Goal: Transaction & Acquisition: Purchase product/service

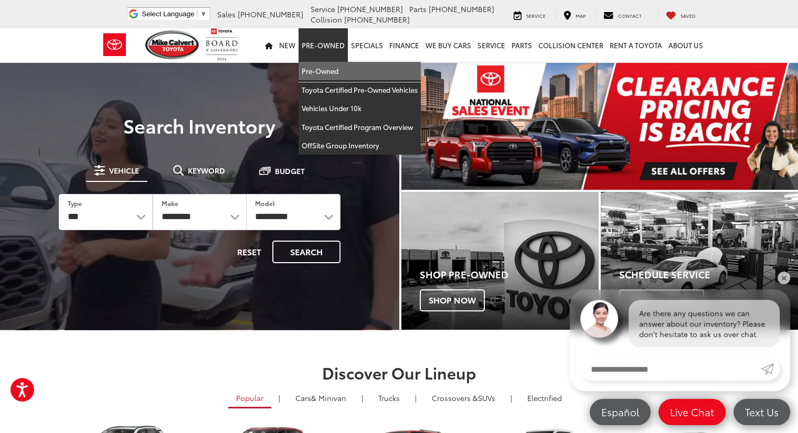
click at [337, 68] on link "Pre-Owned" at bounding box center [359, 71] width 122 height 19
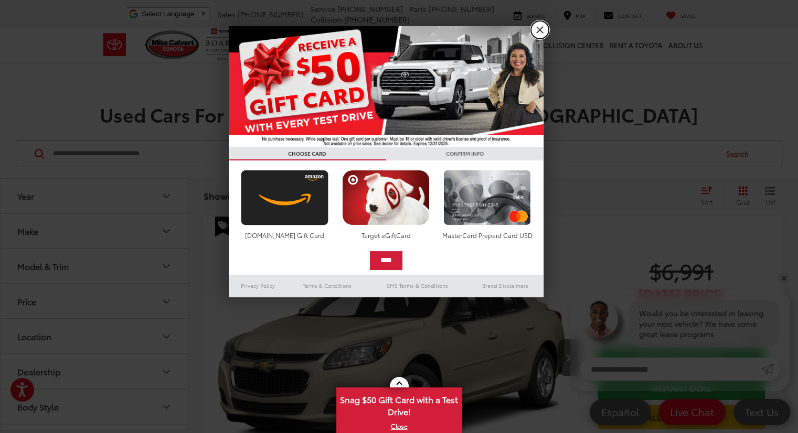
click at [541, 27] on link "X" at bounding box center [540, 30] width 18 height 18
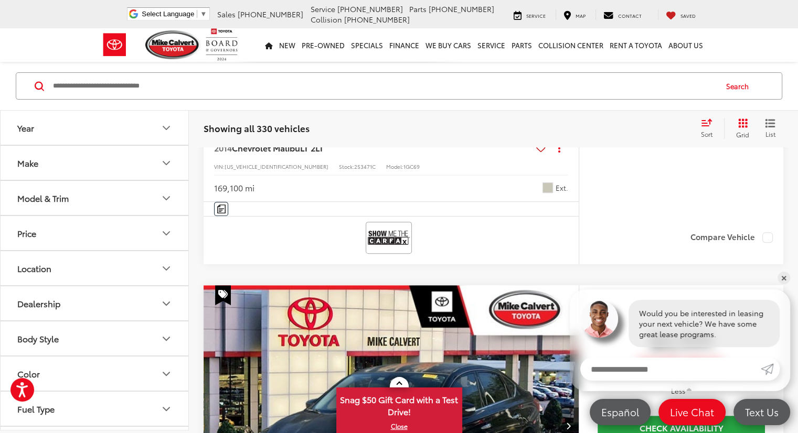
scroll to position [378, 0]
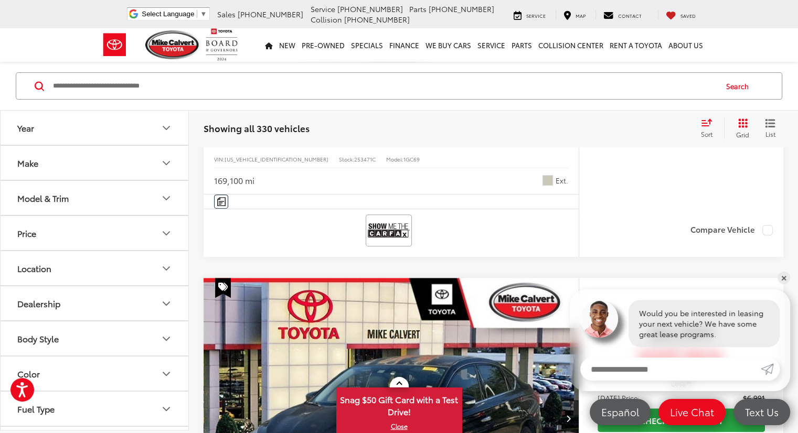
click at [99, 193] on button "Model & Trim" at bounding box center [95, 198] width 189 height 34
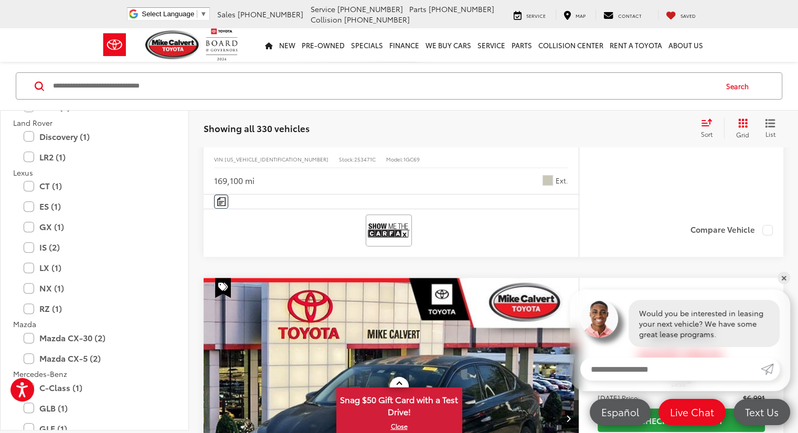
scroll to position [1474, 0]
click at [30, 226] on label "GX (1)" at bounding box center [95, 227] width 142 height 18
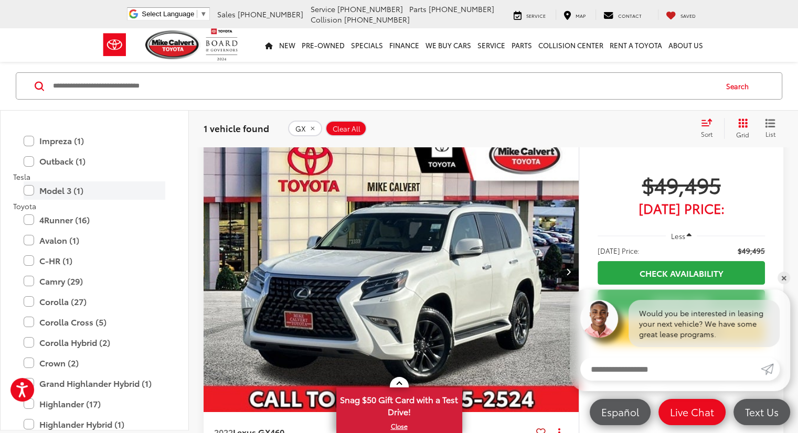
scroll to position [2106, 0]
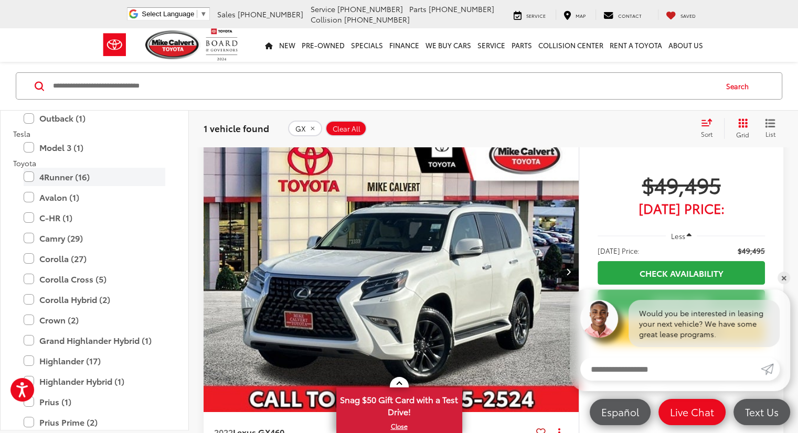
click at [39, 178] on label "4Runner (16)" at bounding box center [95, 177] width 142 height 18
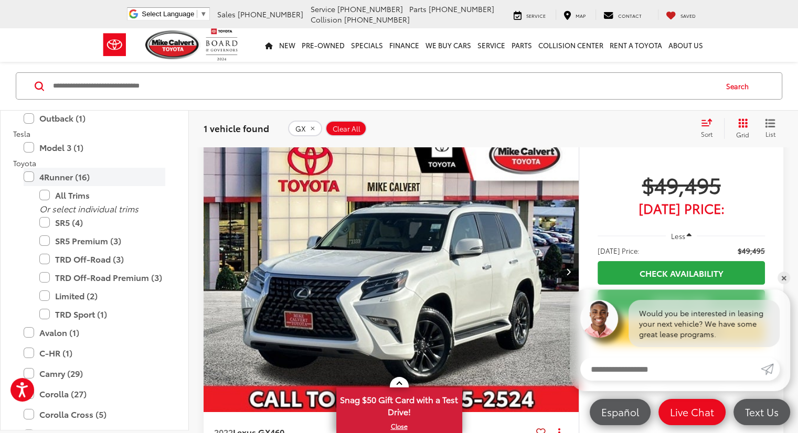
scroll to position [67, 0]
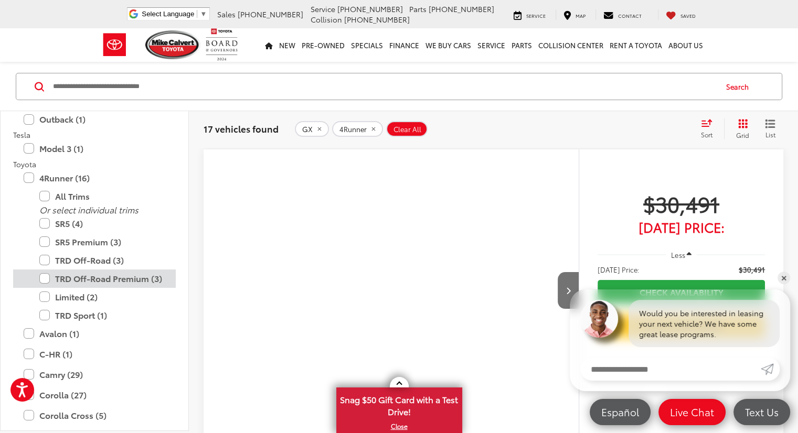
click at [47, 281] on label "TRD Off-Road Premium (3)" at bounding box center [102, 279] width 126 height 18
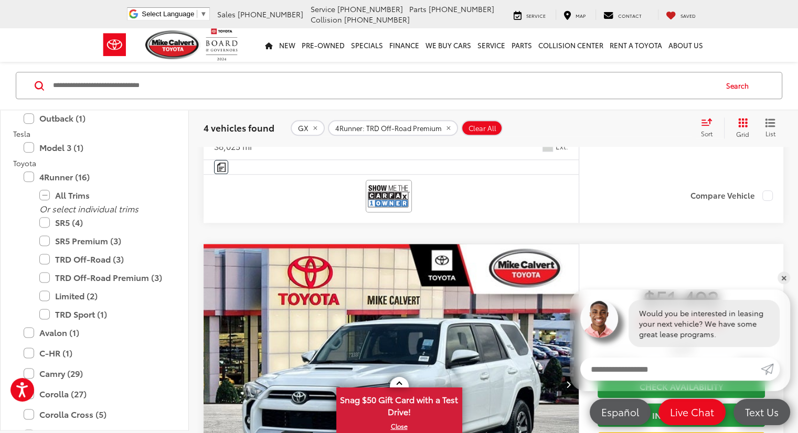
scroll to position [1274, 0]
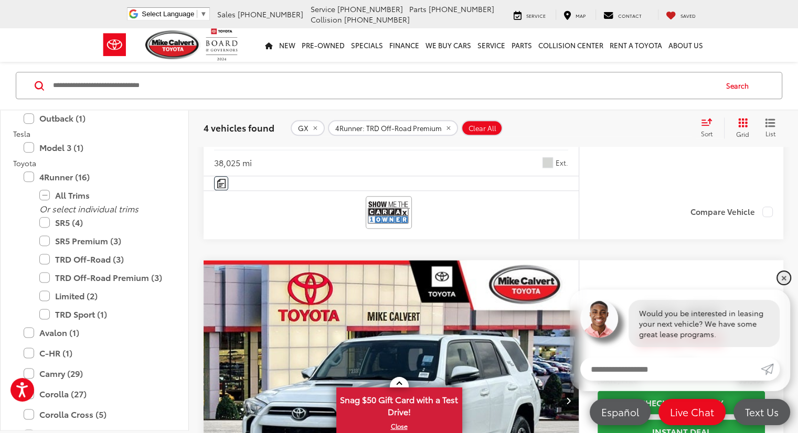
click at [778, 277] on link "✕" at bounding box center [783, 278] width 13 height 13
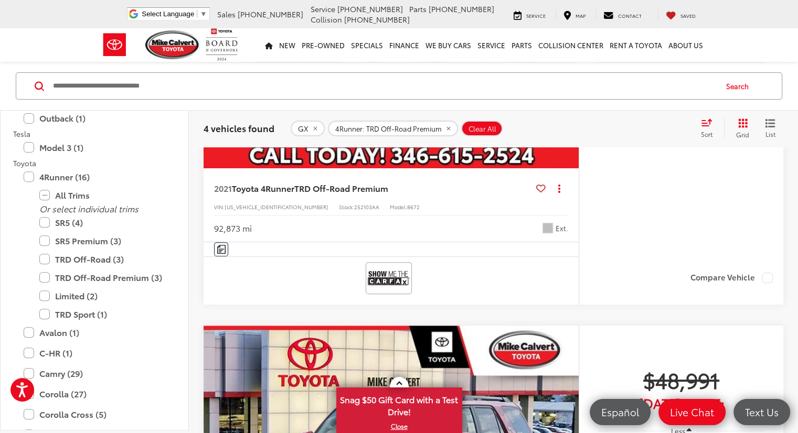
scroll to position [326, 0]
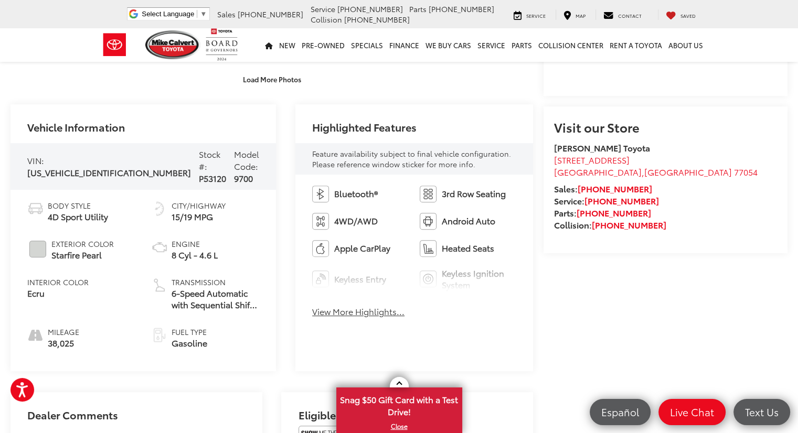
scroll to position [344, 0]
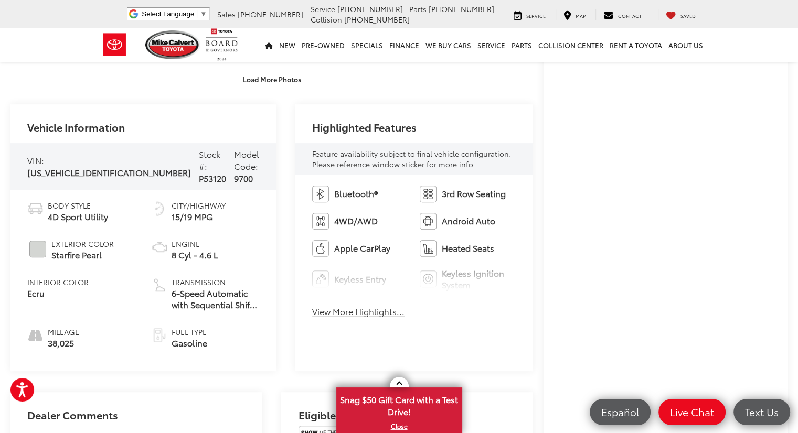
click at [387, 155] on span "Feature availability subject to final vehicle configuration. Please reference w…" at bounding box center [411, 158] width 199 height 21
click at [413, 160] on span "Feature availability subject to final vehicle configuration. Please reference w…" at bounding box center [411, 158] width 199 height 21
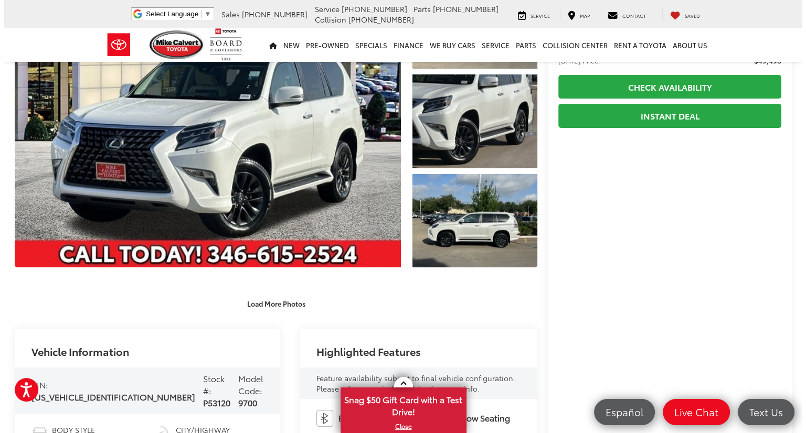
scroll to position [0, 0]
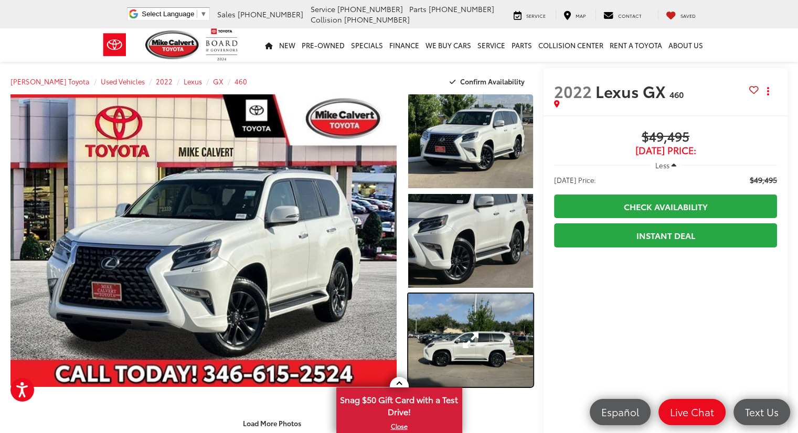
click at [461, 329] on link "Expand Photo 3" at bounding box center [470, 341] width 125 height 94
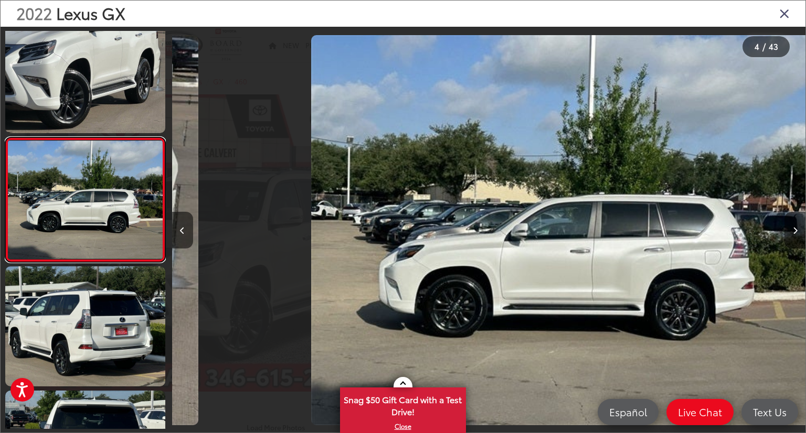
scroll to position [0, 1900]
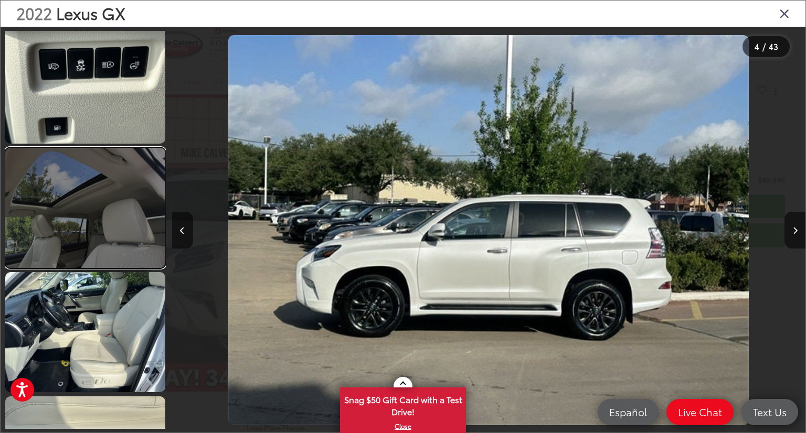
click at [108, 226] on link at bounding box center [85, 208] width 160 height 120
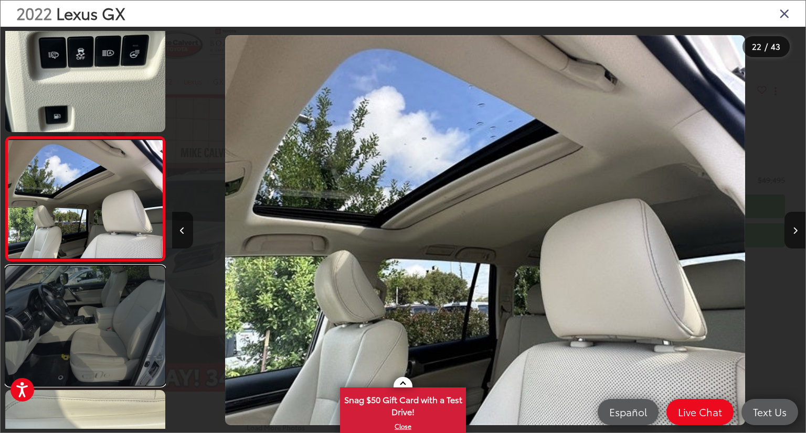
click at [103, 351] on link at bounding box center [85, 326] width 160 height 120
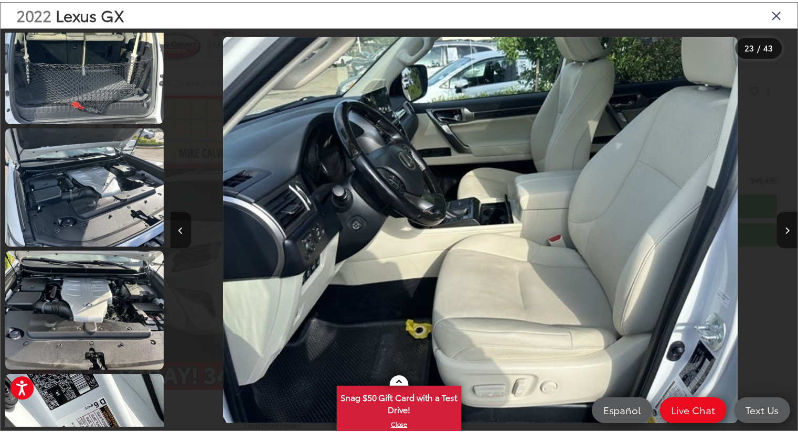
scroll to position [3386, 0]
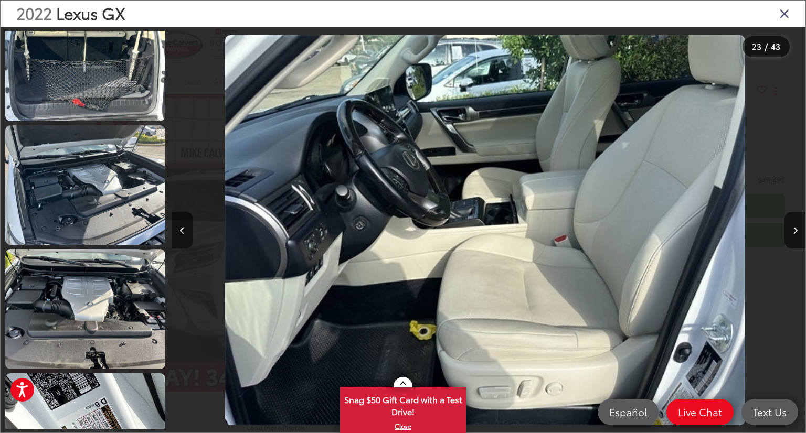
click at [785, 7] on icon "Close gallery" at bounding box center [784, 13] width 10 height 14
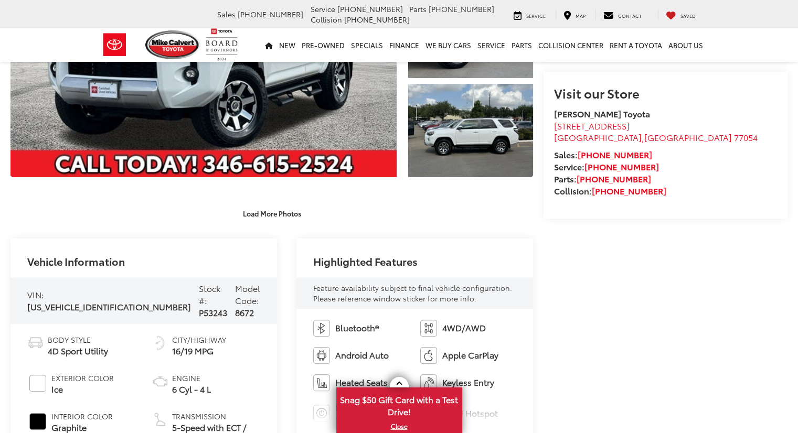
click at [425, 291] on span "Feature availability subject to final vehicle configuration. Please reference w…" at bounding box center [412, 293] width 199 height 21
click at [401, 293] on span "Feature availability subject to final vehicle configuration. Please reference w…" at bounding box center [412, 293] width 199 height 21
click at [348, 303] on span "Feature availability subject to final vehicle configuration. Please reference w…" at bounding box center [412, 293] width 199 height 21
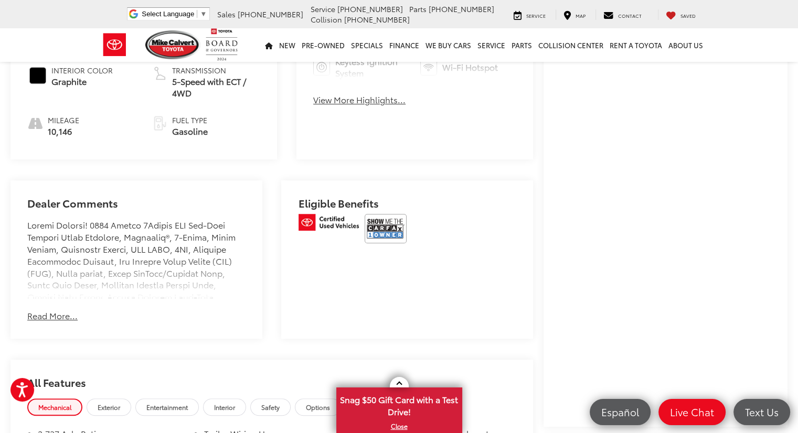
scroll to position [558, 0]
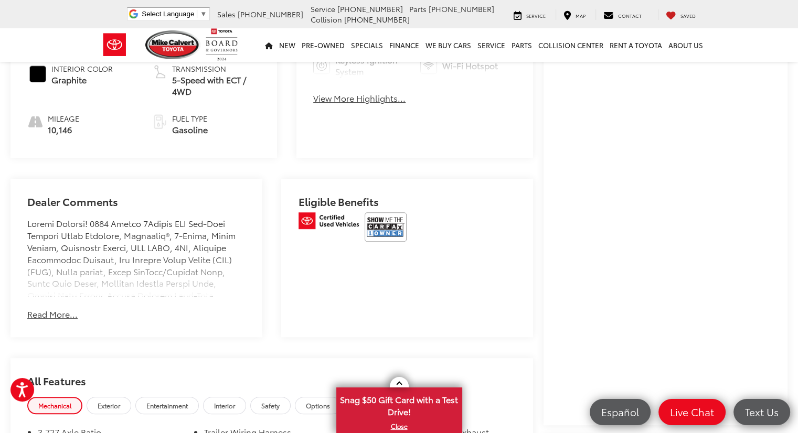
click at [38, 310] on div "Dealer Comments Mike Calvert Toyota has been here in Houston for 35 years. Fami…" at bounding box center [136, 258] width 252 height 158
click at [49, 308] on button "Read More..." at bounding box center [52, 314] width 50 height 12
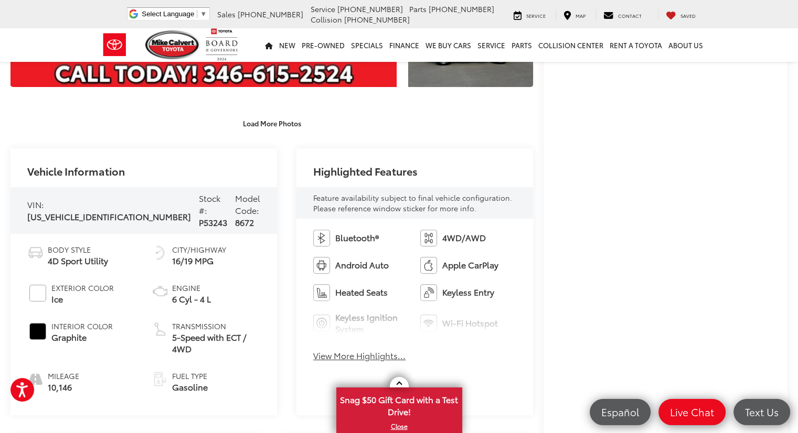
scroll to position [300, 0]
click at [313, 198] on span "Feature availability subject to final vehicle configuration. Please reference w…" at bounding box center [412, 203] width 199 height 21
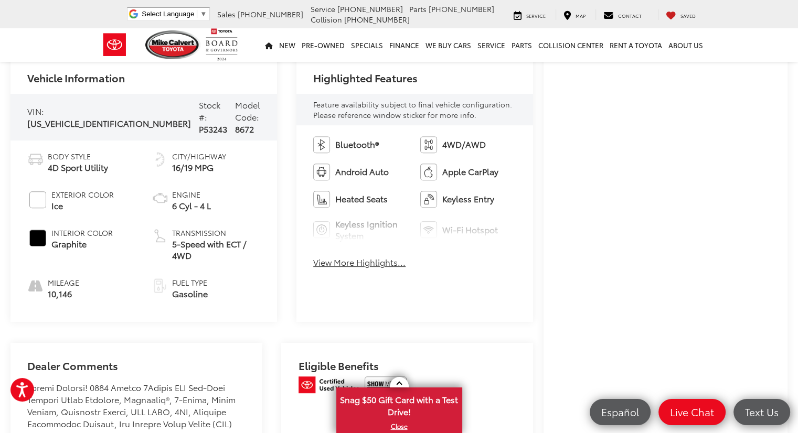
scroll to position [394, 0]
click at [349, 275] on div "Bluetooth® 4WD/AWD Android Auto Apple CarPlay Heated Seats Keyless Entry Keyles…" at bounding box center [414, 205] width 237 height 160
click at [347, 266] on button "View More Highlights..." at bounding box center [359, 262] width 92 height 12
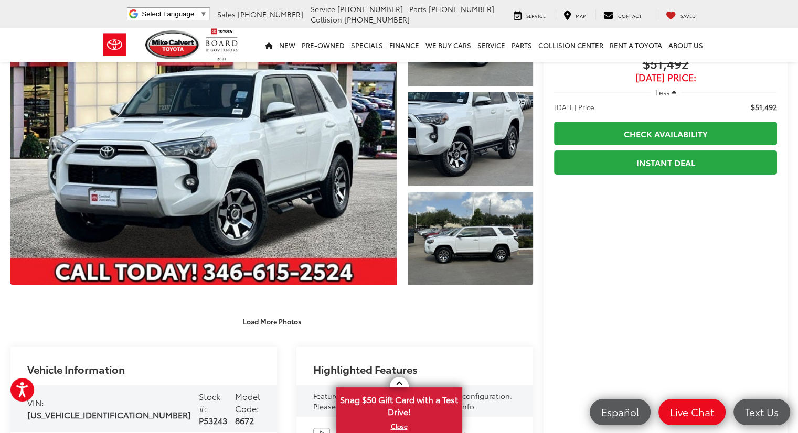
scroll to position [104, 0]
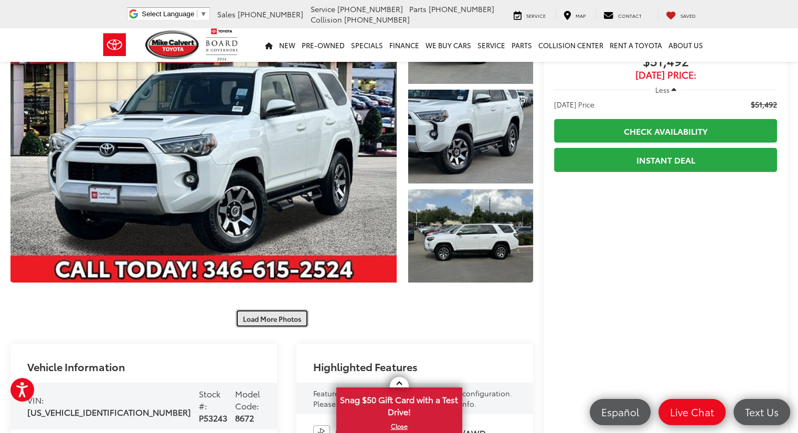
click at [275, 317] on button "Load More Photos" at bounding box center [272, 318] width 73 height 18
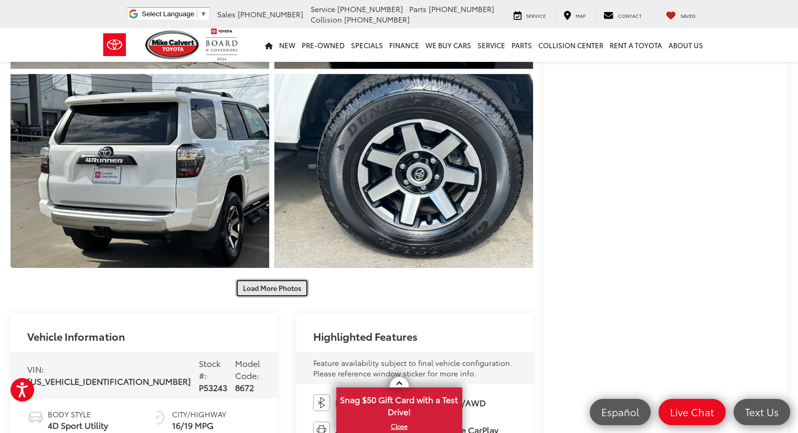
scroll to position [553, 0]
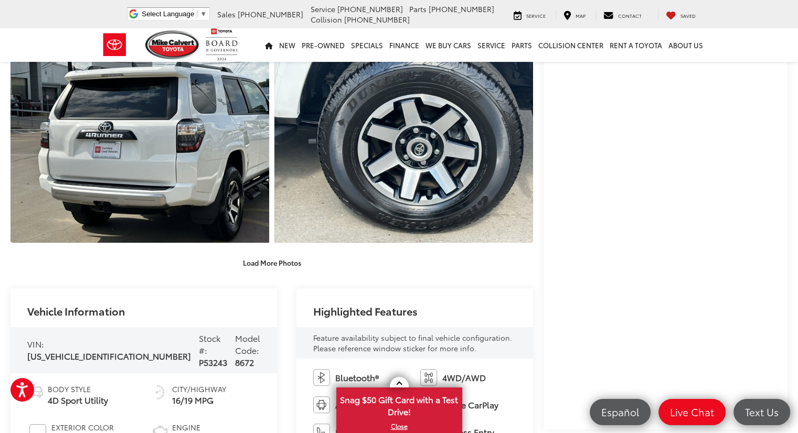
click at [290, 249] on div "Load More Photos" at bounding box center [271, 60] width 522 height 423
click at [287, 260] on button "Load More Photos" at bounding box center [272, 263] width 73 height 18
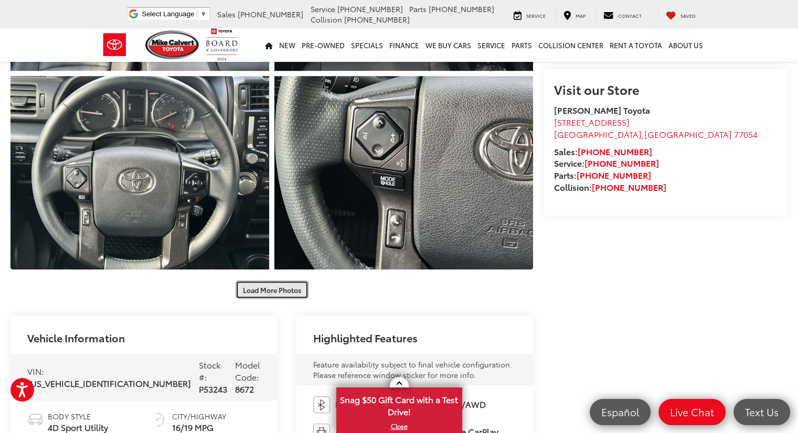
scroll to position [926, 0]
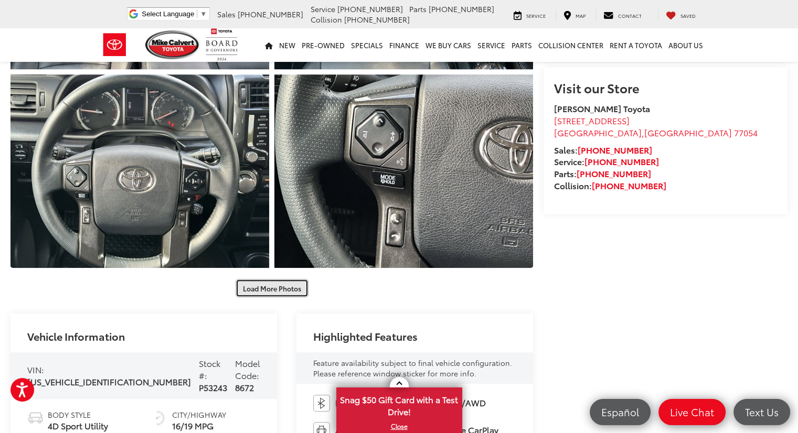
click at [273, 287] on button "Load More Photos" at bounding box center [272, 288] width 73 height 18
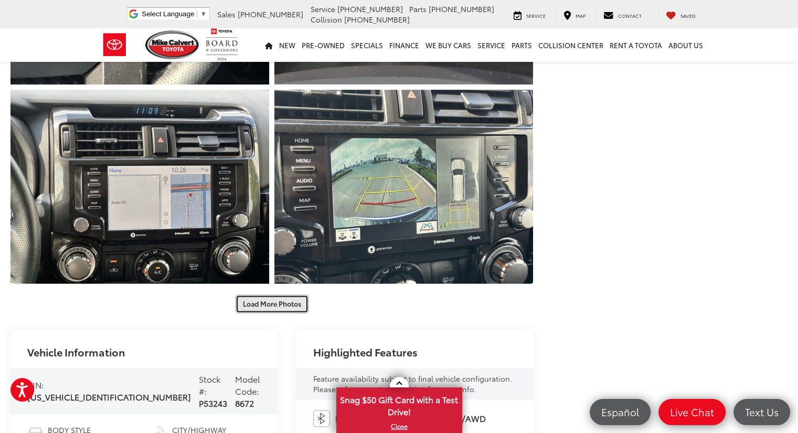
scroll to position [1310, 0]
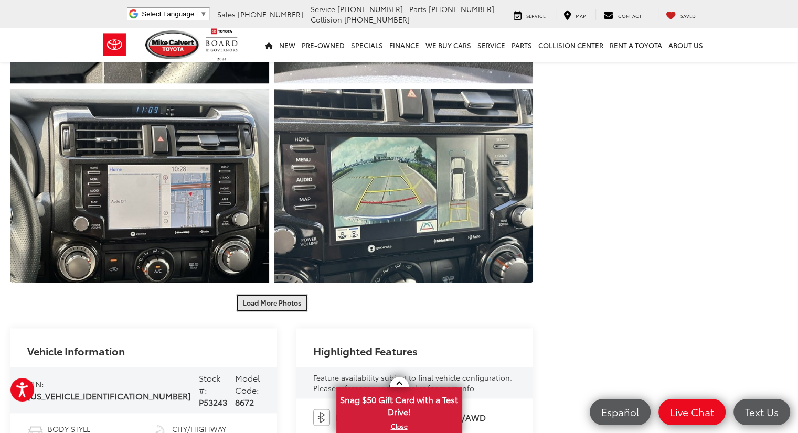
click at [294, 300] on button "Load More Photos" at bounding box center [272, 303] width 73 height 18
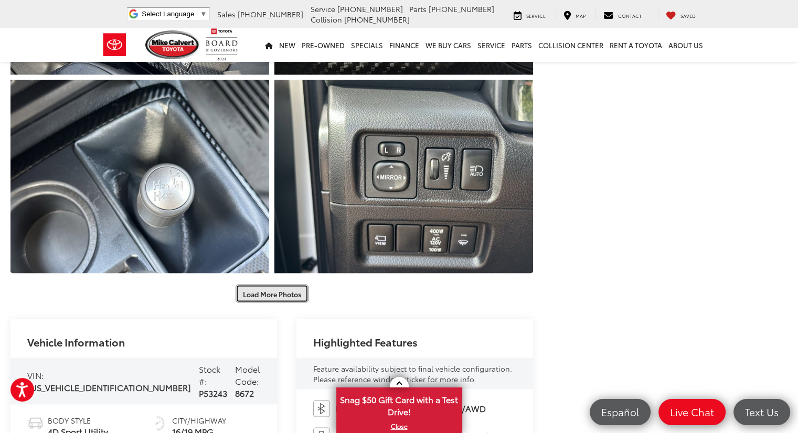
scroll to position [1725, 0]
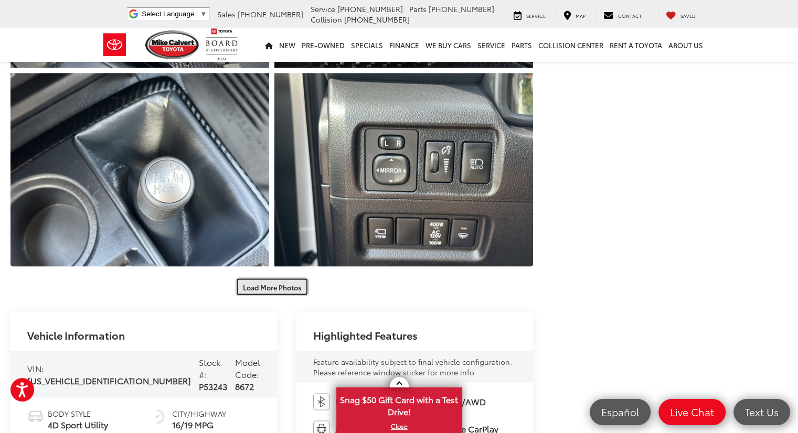
click at [287, 287] on button "Load More Photos" at bounding box center [272, 286] width 73 height 18
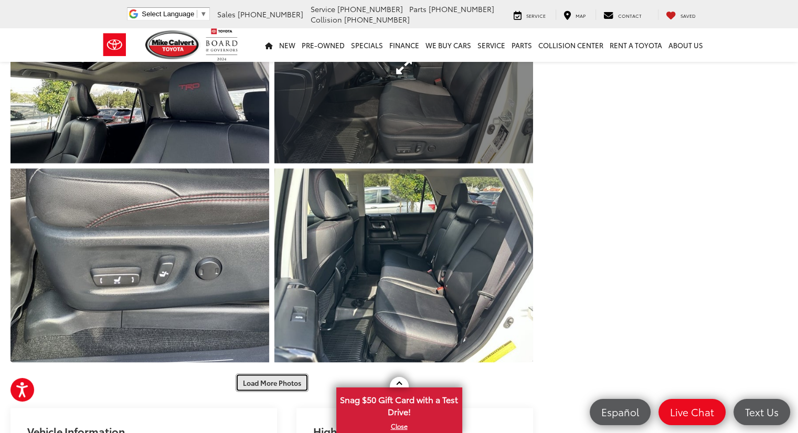
scroll to position [2028, 0]
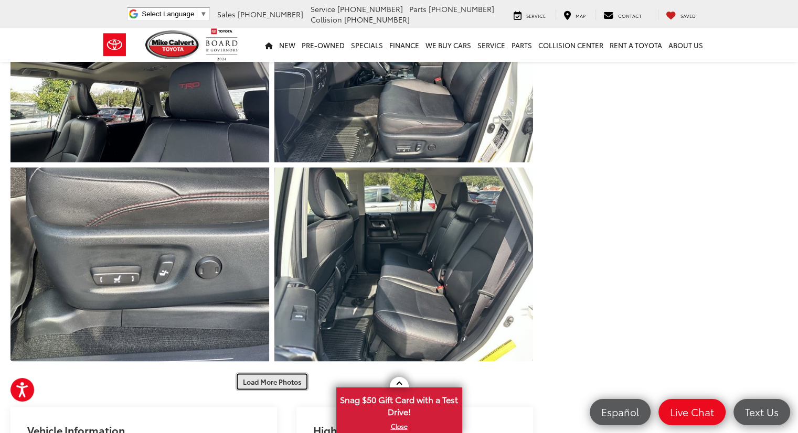
click at [273, 382] on button "Load More Photos" at bounding box center [272, 382] width 73 height 18
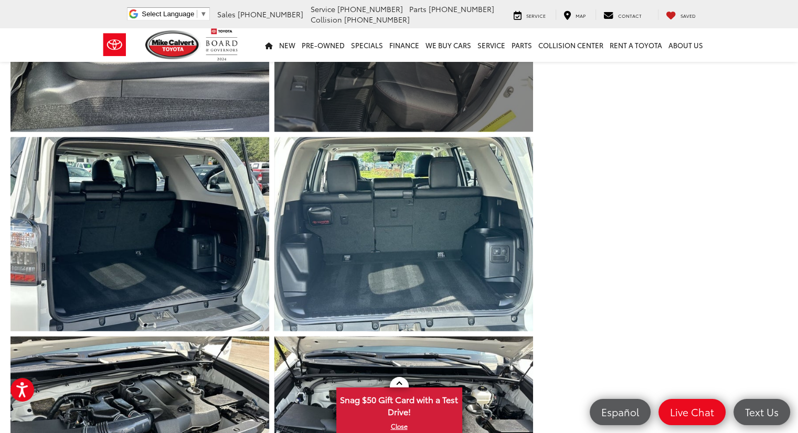
scroll to position [2292, 0]
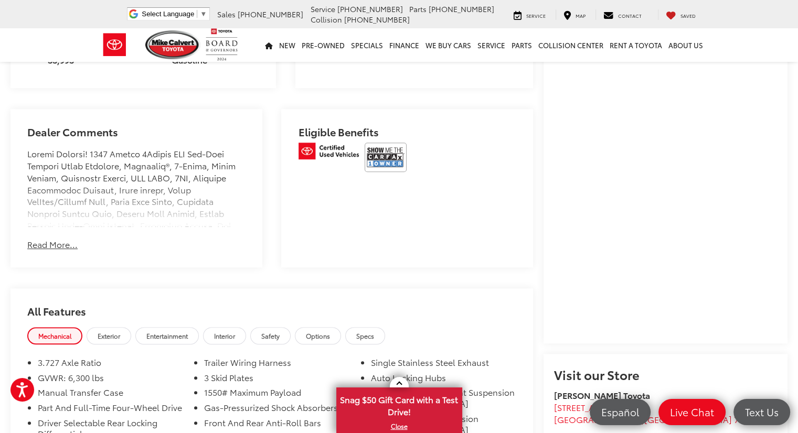
scroll to position [654, 0]
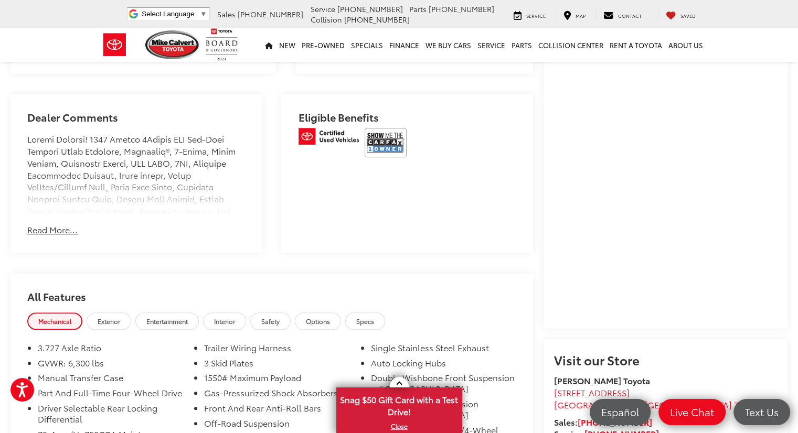
click at [69, 224] on button "Read More..." at bounding box center [52, 230] width 50 height 12
